Goal: Information Seeking & Learning: Check status

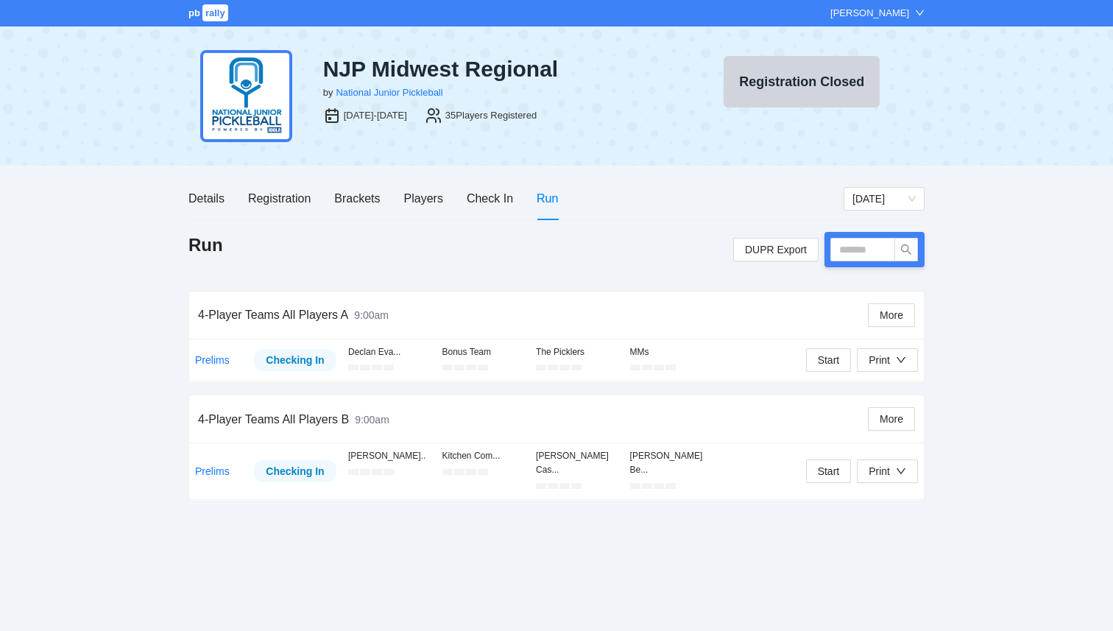
click at [218, 16] on span "rally" at bounding box center [215, 12] width 26 height 17
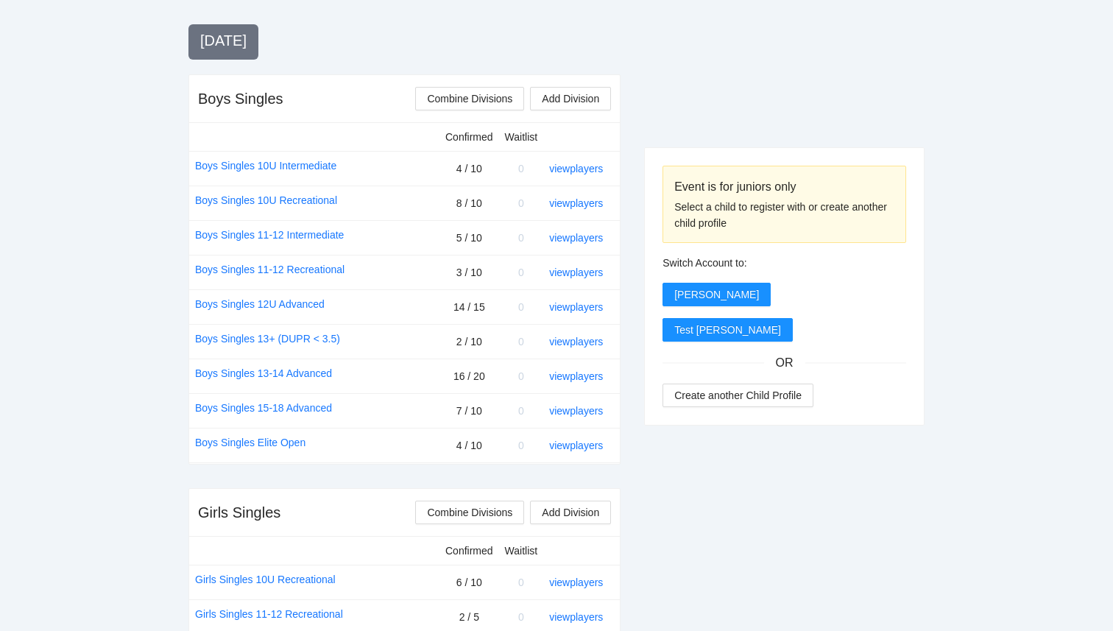
scroll to position [523, 0]
click at [564, 343] on link "view players" at bounding box center [576, 340] width 54 height 12
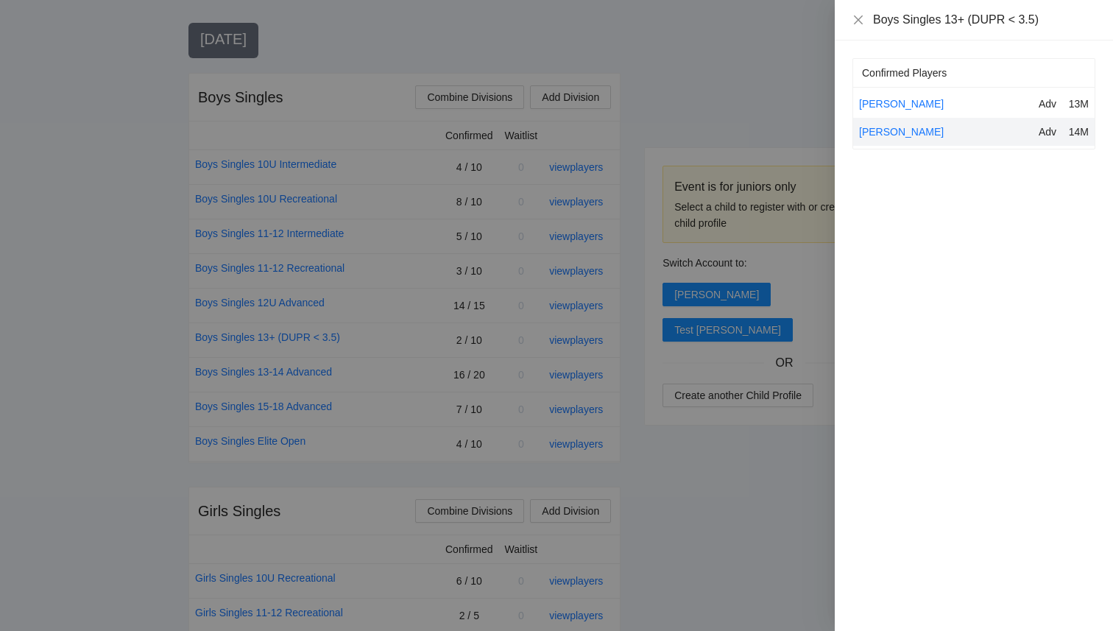
click at [744, 487] on div at bounding box center [556, 315] width 1113 height 631
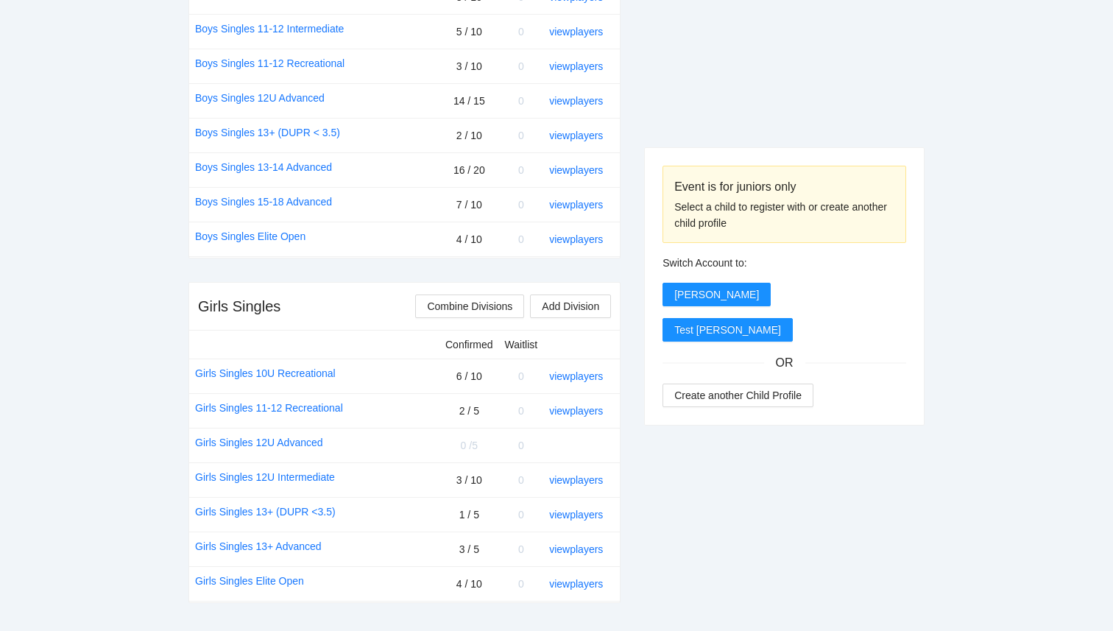
scroll to position [730, 0]
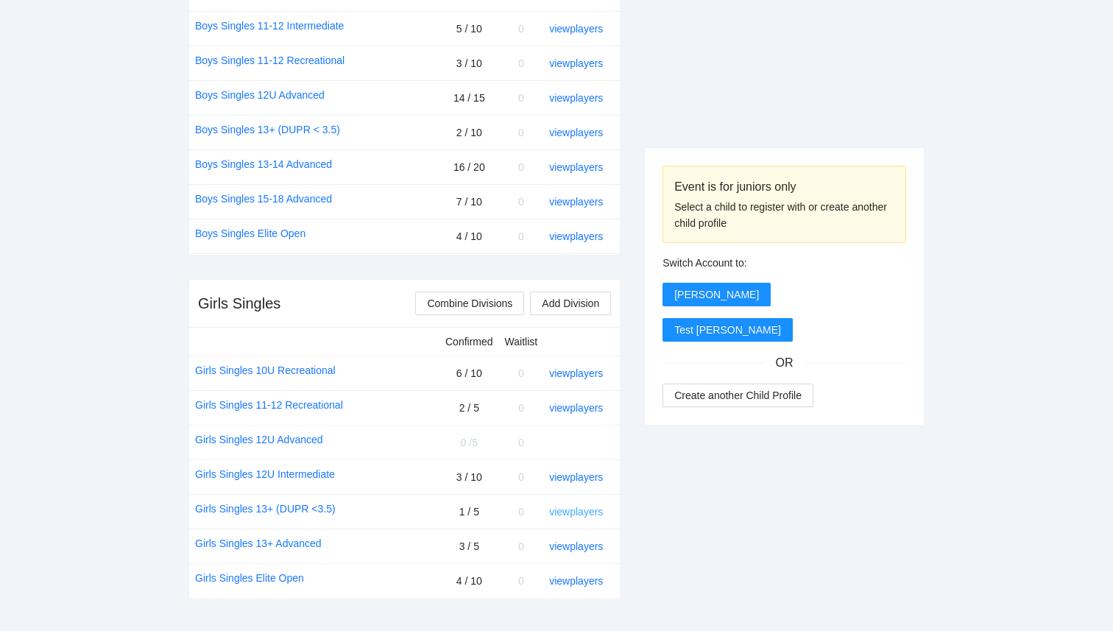
click at [590, 515] on link "view players" at bounding box center [576, 512] width 54 height 12
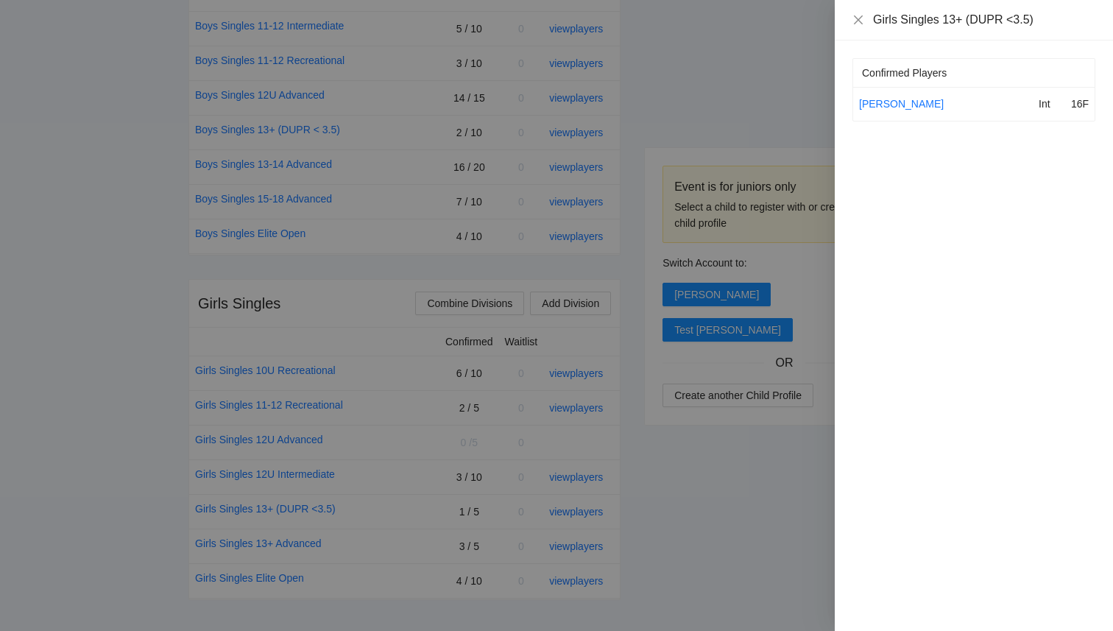
click at [745, 520] on div at bounding box center [556, 315] width 1113 height 631
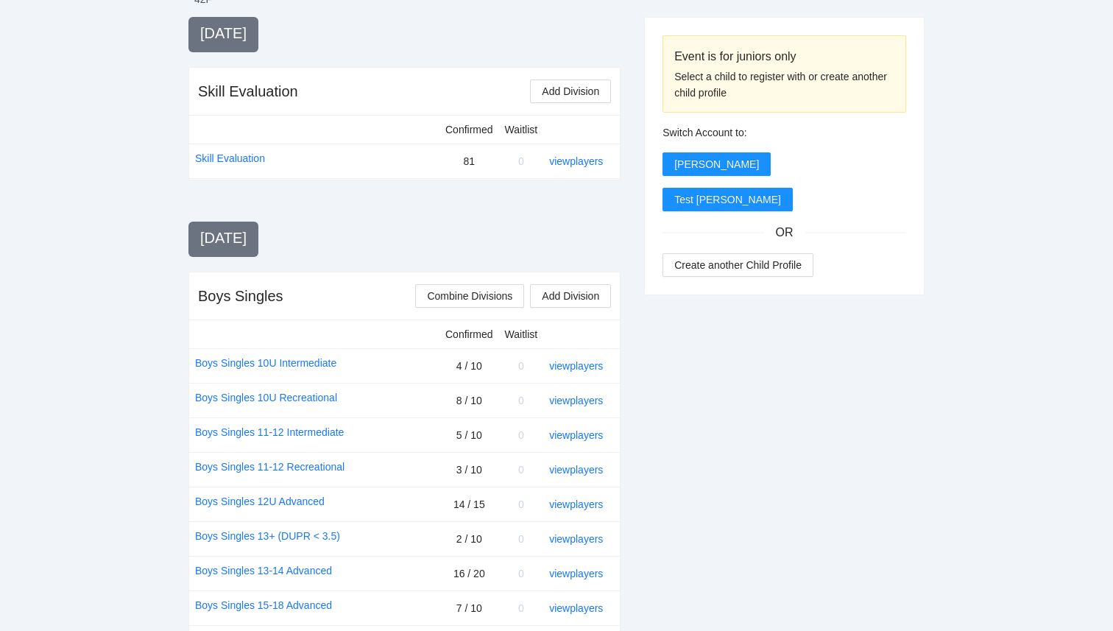
scroll to position [0, 0]
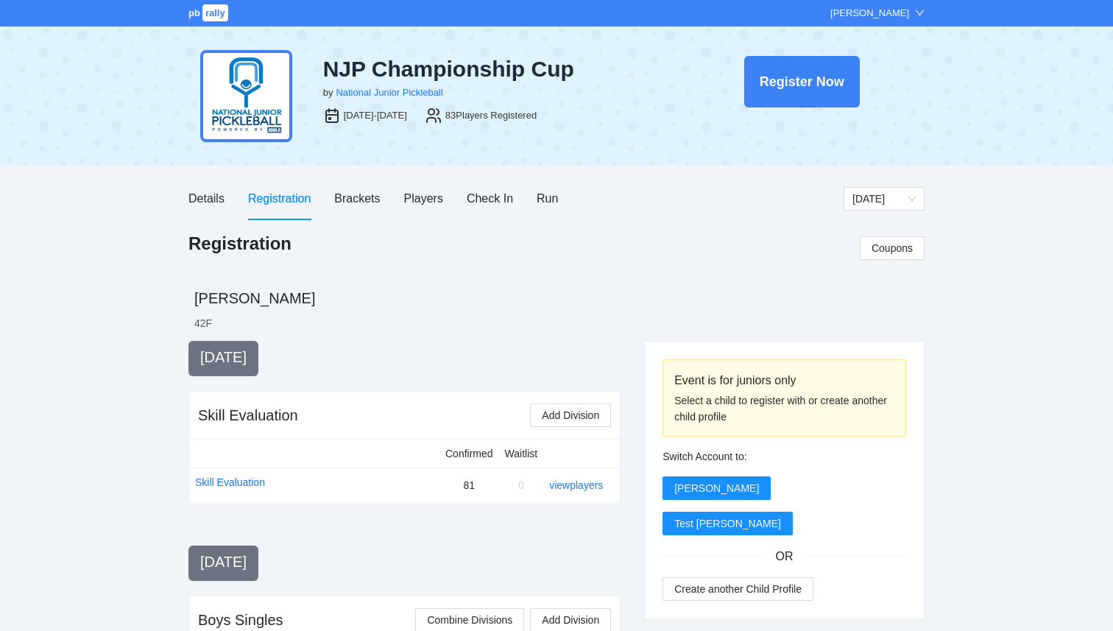
click at [197, 13] on span "pb" at bounding box center [194, 12] width 12 height 11
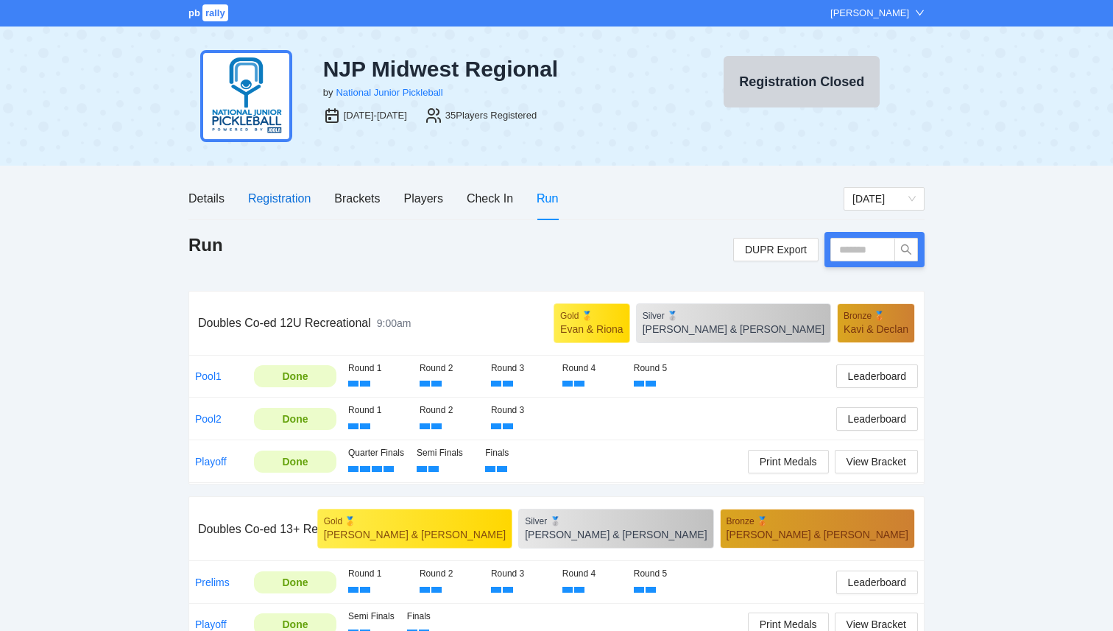
click at [288, 204] on div "Registration" at bounding box center [279, 198] width 63 height 18
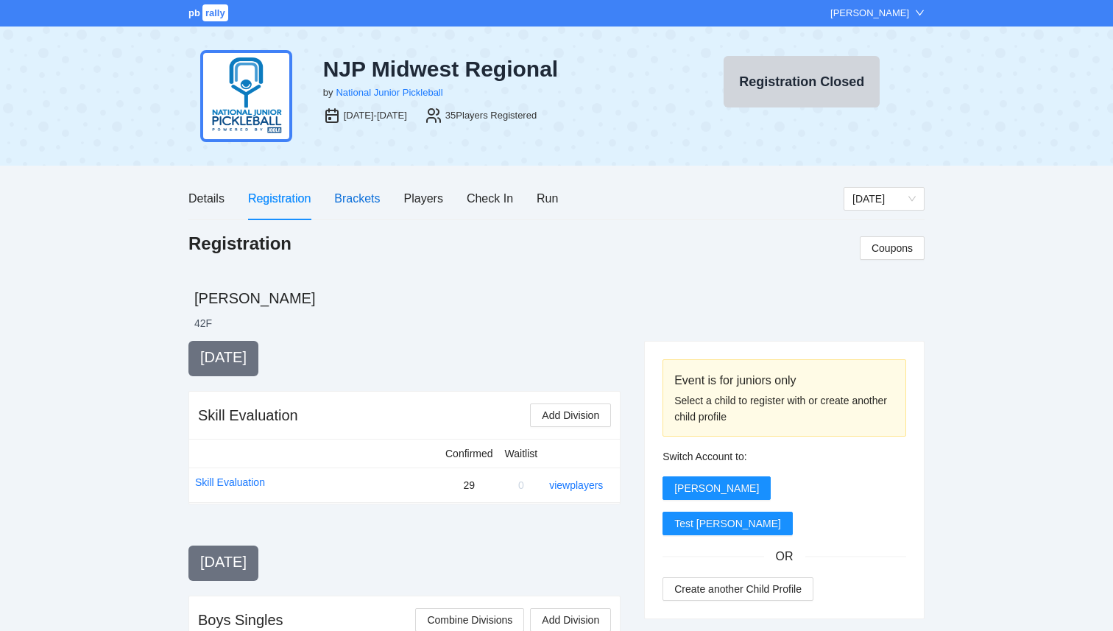
click at [381, 200] on div "Details Registration Brackets Players Check In Run" at bounding box center [373, 198] width 370 height 42
click at [438, 197] on div "Players" at bounding box center [423, 198] width 39 height 18
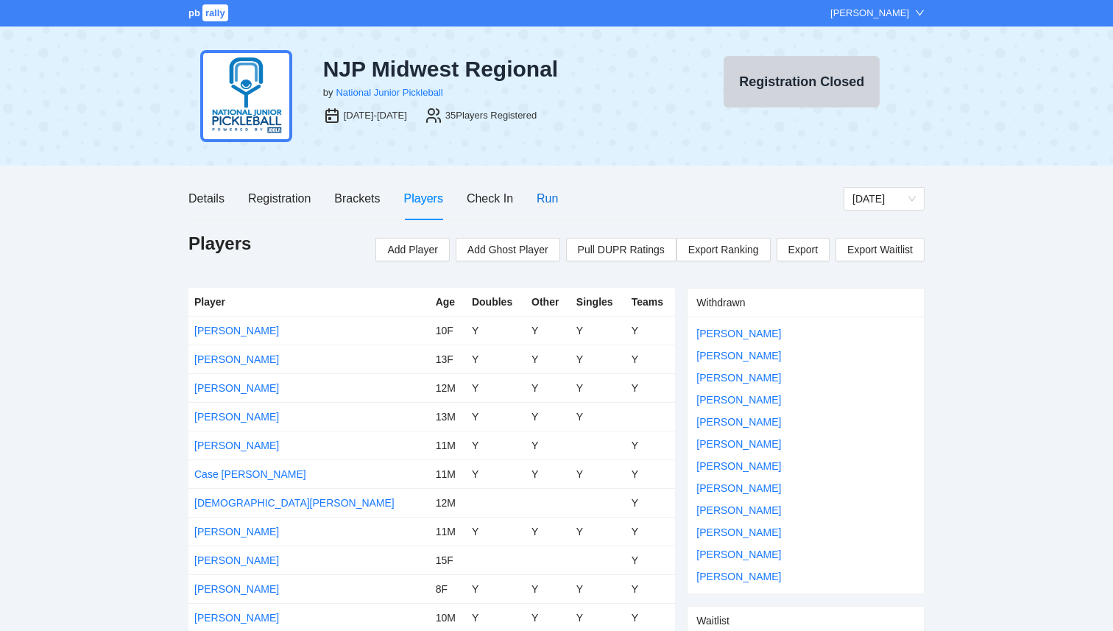
click at [546, 203] on div "Run" at bounding box center [547, 198] width 21 height 18
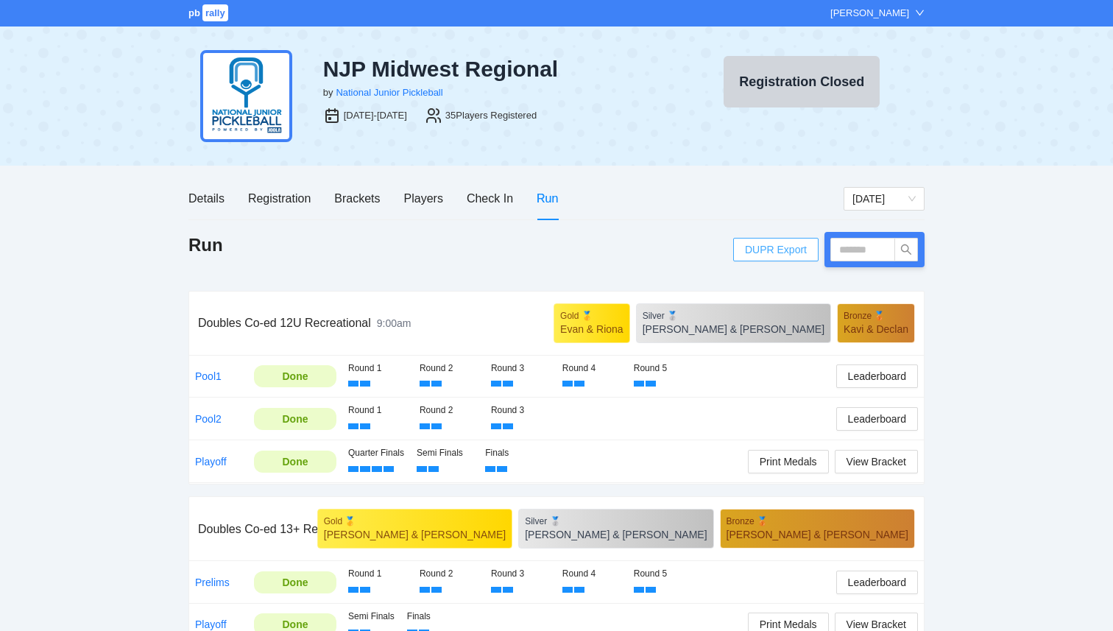
click at [783, 250] on span "DUPR Export" at bounding box center [776, 250] width 62 height 22
click at [204, 8] on span "rally" at bounding box center [215, 12] width 26 height 17
